Goal: Navigation & Orientation: Find specific page/section

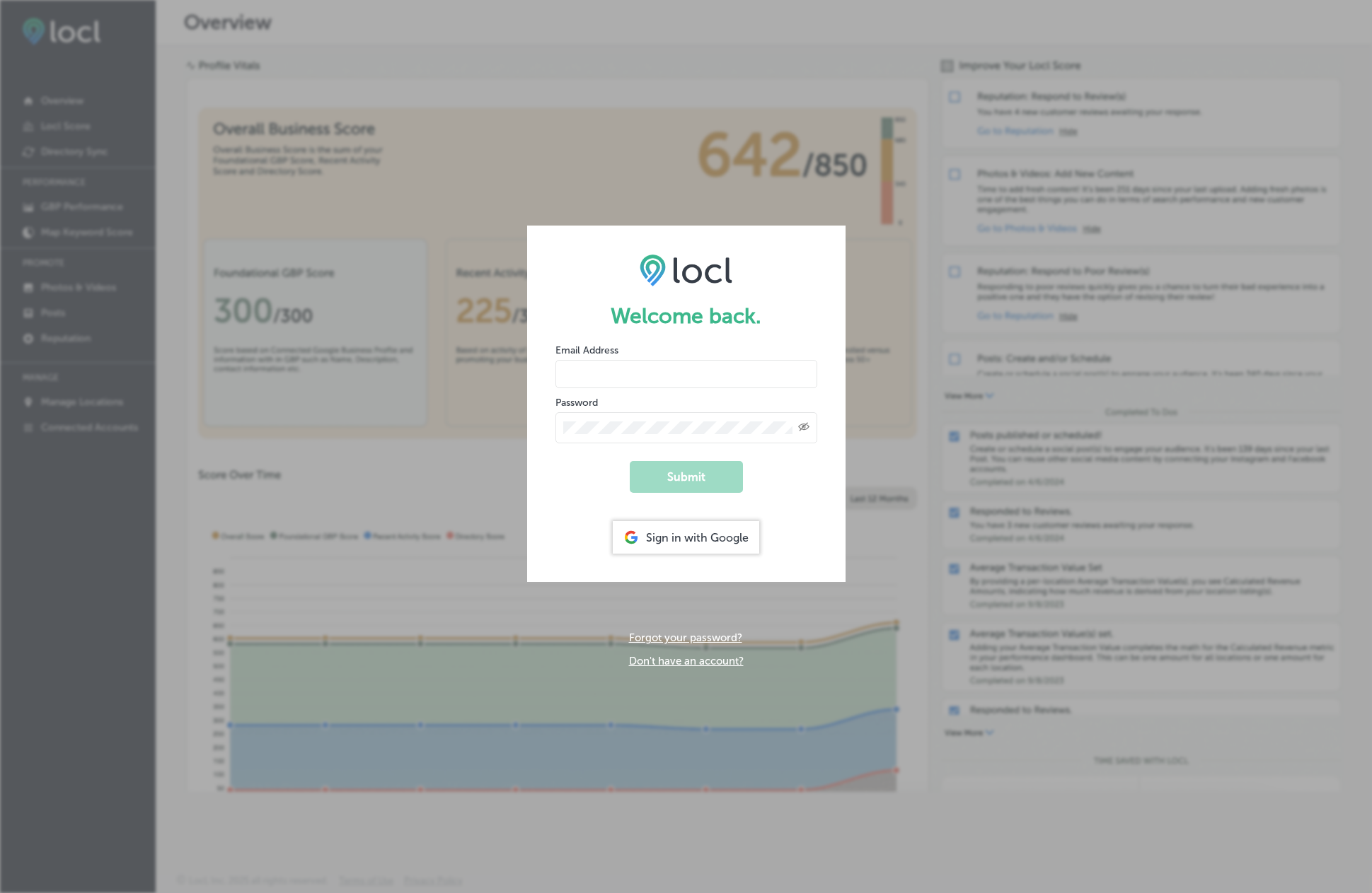
type input "[PERSON_NAME][EMAIL_ADDRESS][DOMAIN_NAME]"
click at [690, 477] on button "Submit" at bounding box center [686, 476] width 113 height 32
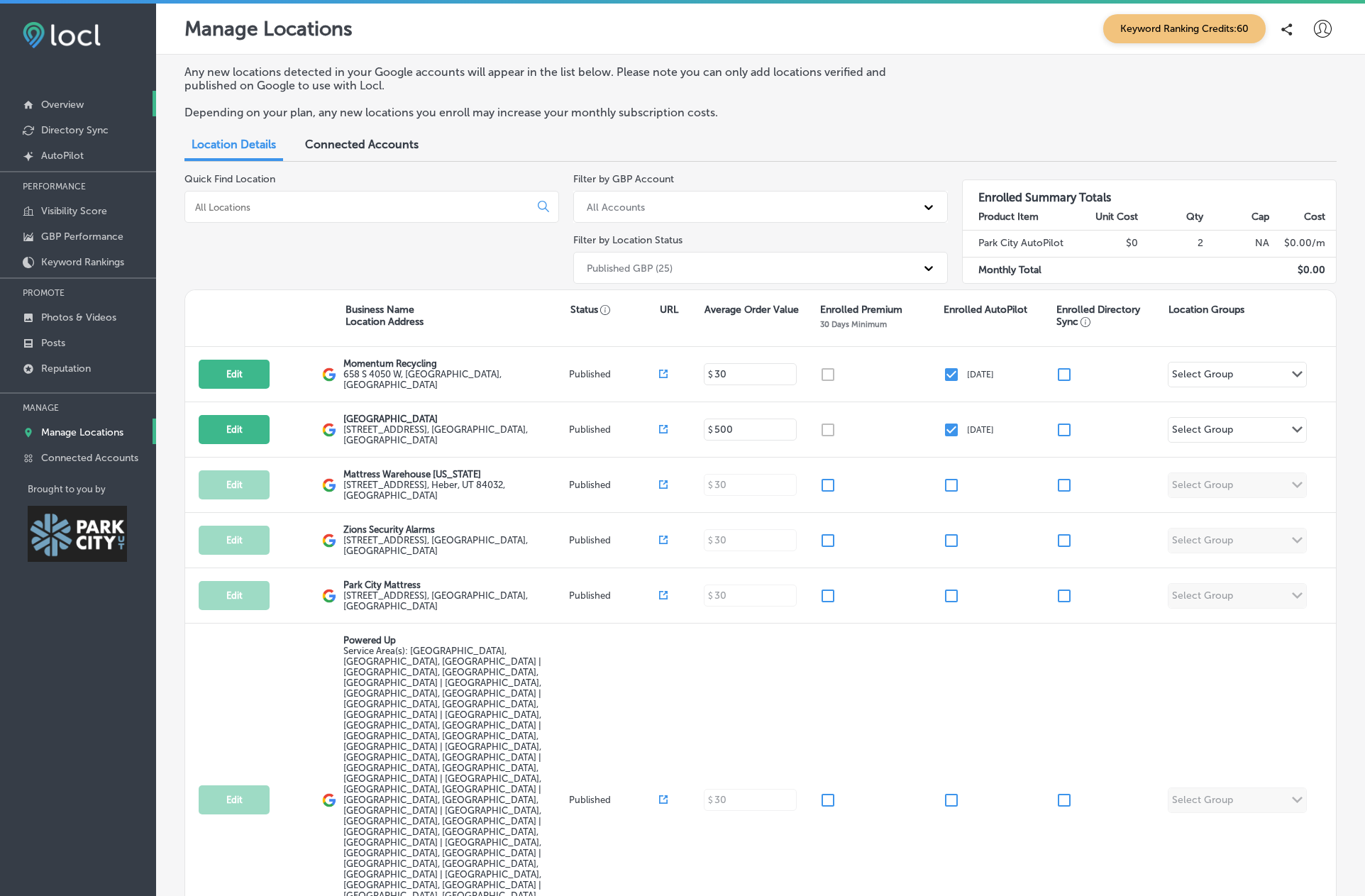
click at [78, 106] on p "Overview" at bounding box center [62, 105] width 42 height 12
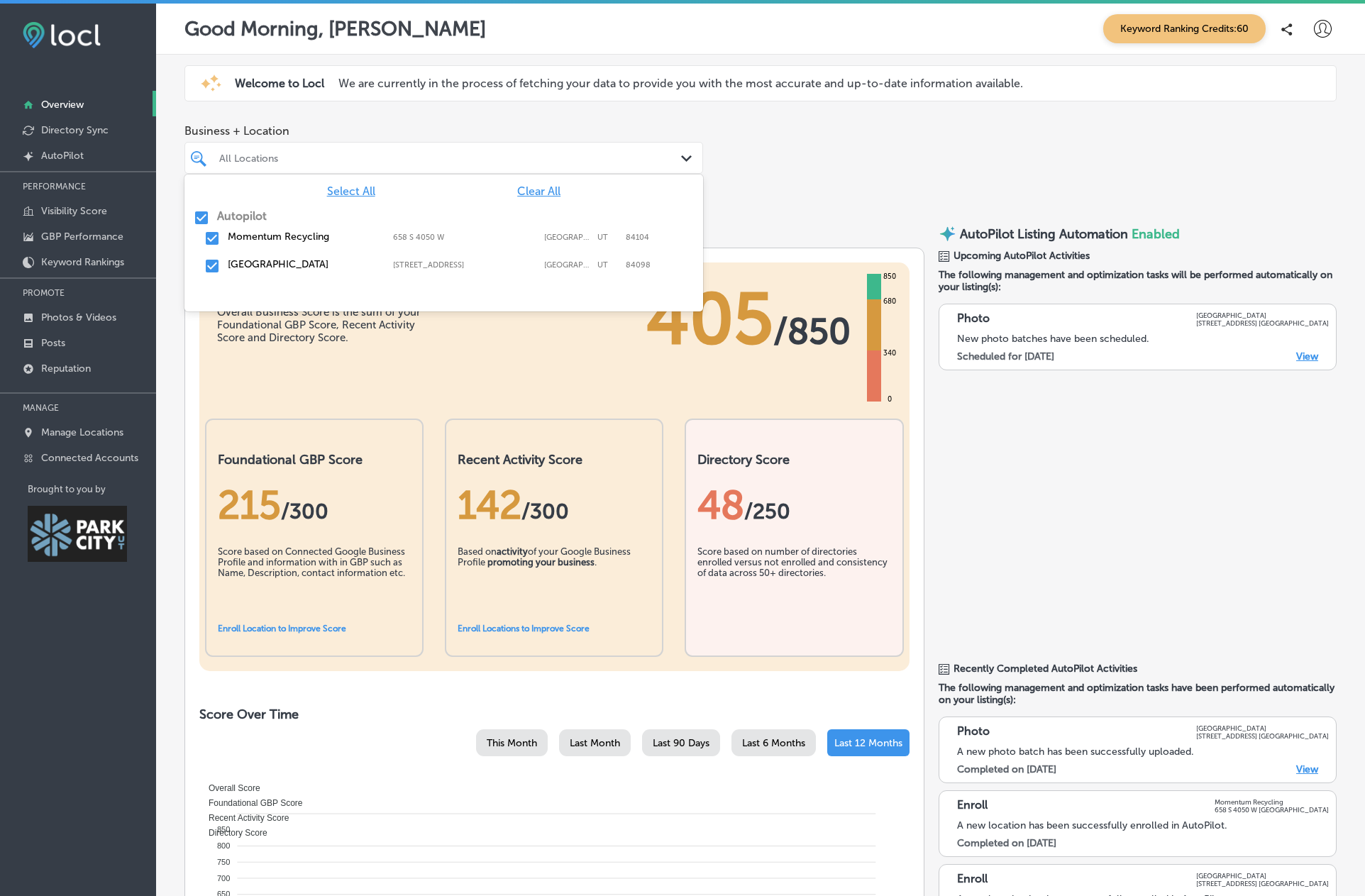
click at [251, 156] on div "All Locations" at bounding box center [451, 158] width 463 height 12
click at [213, 238] on input "checkbox" at bounding box center [212, 238] width 17 height 17
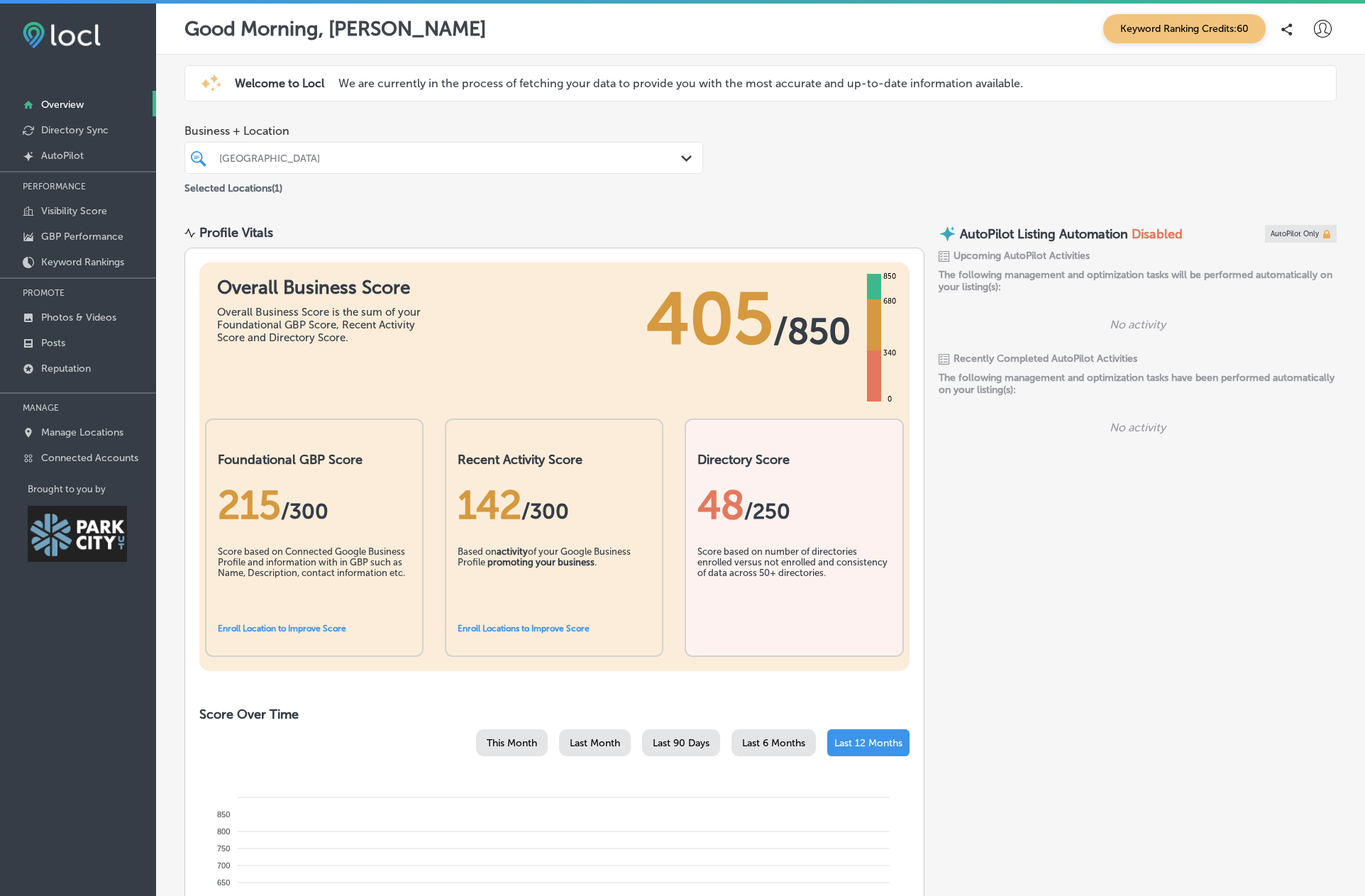
click at [791, 201] on div "Business + Location [GEOGRAPHIC_DATA] Path Created with Sketch. Selected Locati…" at bounding box center [760, 160] width 1209 height 93
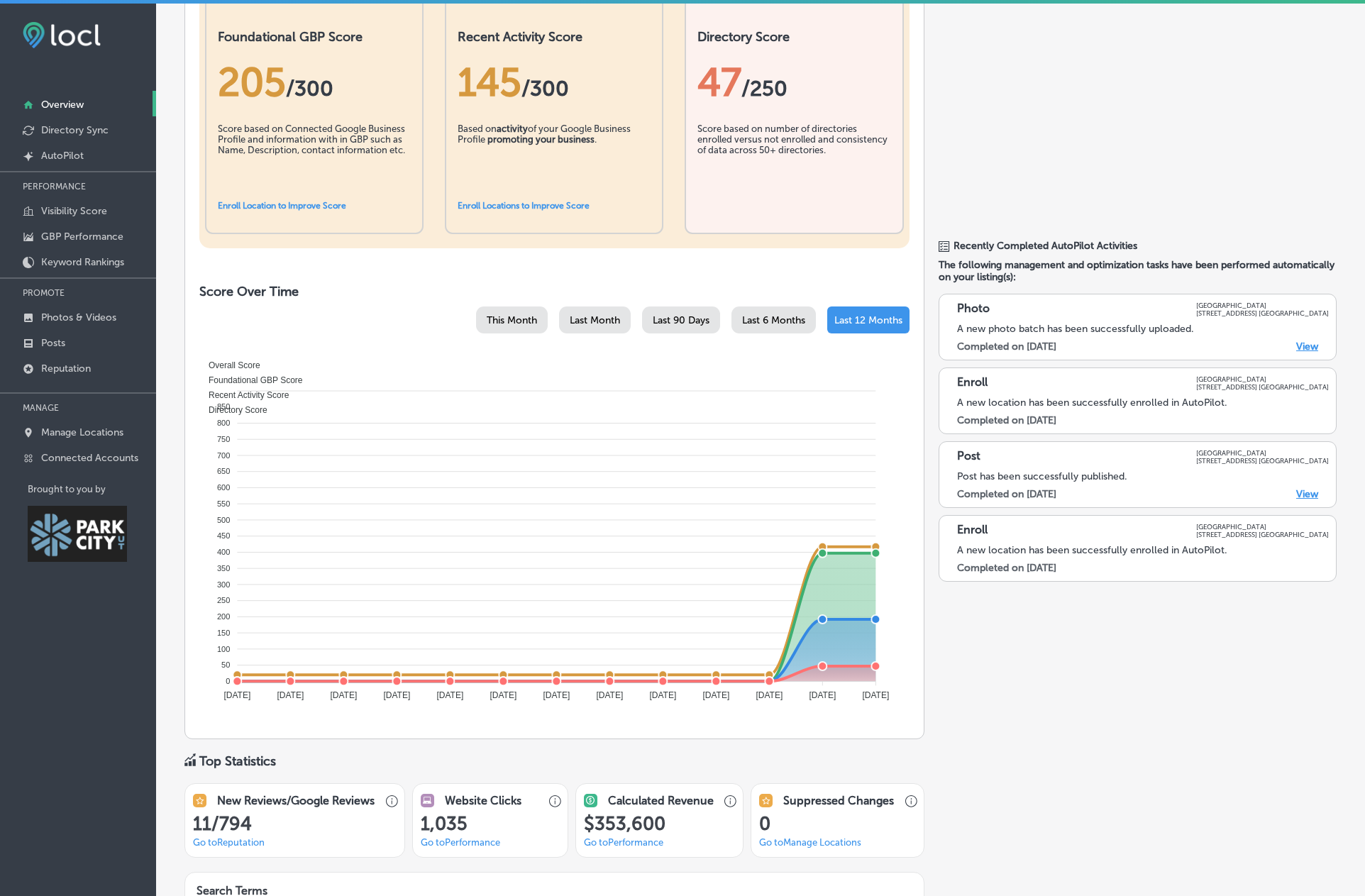
scroll to position [142, 0]
